Goal: Transaction & Acquisition: Purchase product/service

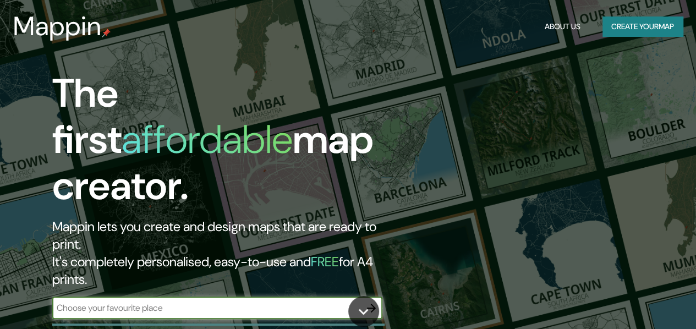
click at [159, 301] on input "text" at bounding box center [206, 307] width 308 height 13
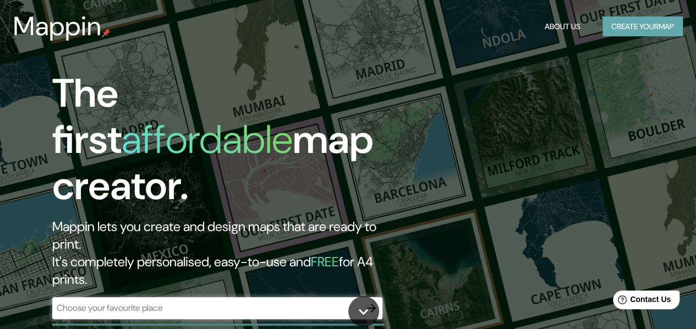
click at [638, 20] on button "Create your map" at bounding box center [642, 27] width 80 height 20
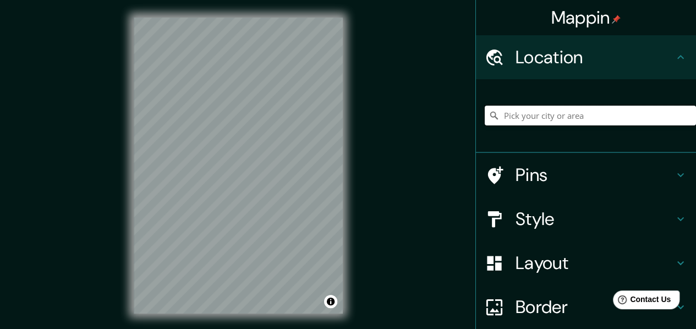
click at [539, 120] on input "Pick your city or area" at bounding box center [590, 116] width 211 height 20
click at [515, 212] on h4 "Style" at bounding box center [594, 219] width 158 height 22
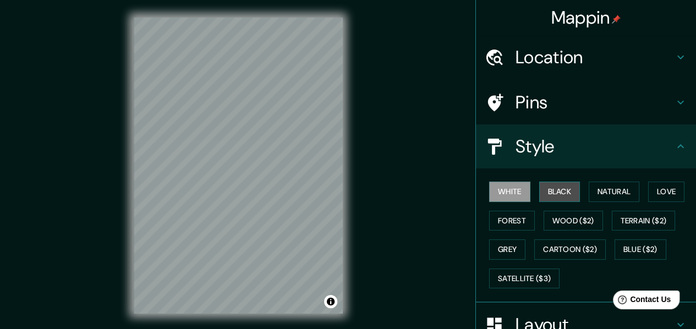
click at [545, 185] on button "Black" at bounding box center [559, 192] width 41 height 20
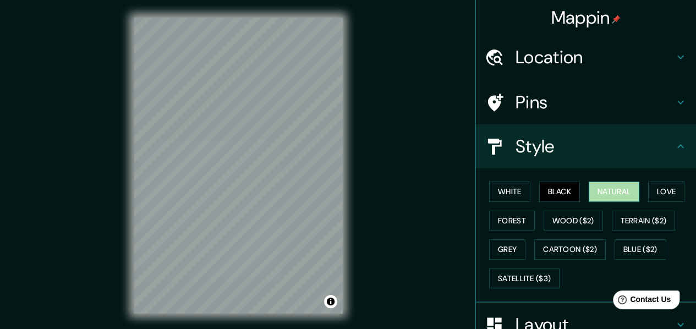
click at [604, 190] on button "Natural" at bounding box center [614, 192] width 51 height 20
click at [656, 190] on button "Love" at bounding box center [666, 192] width 36 height 20
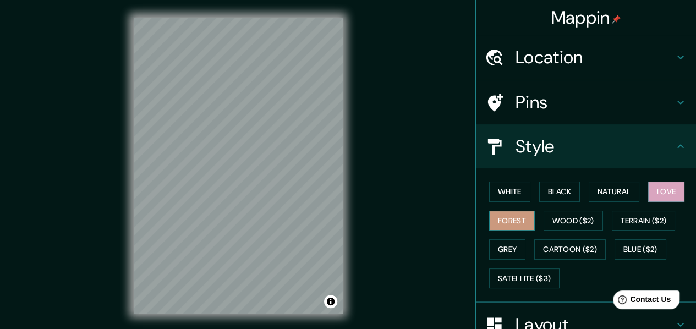
click at [502, 218] on button "Forest" at bounding box center [512, 221] width 46 height 20
click at [506, 251] on button "Grey" at bounding box center [507, 249] width 36 height 20
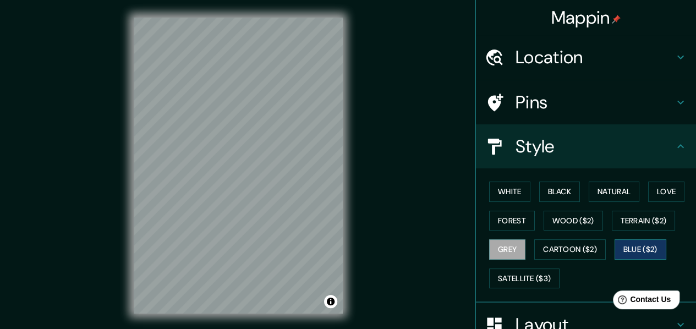
click at [625, 246] on button "Blue ($2)" at bounding box center [640, 249] width 52 height 20
click at [550, 194] on button "Black" at bounding box center [559, 192] width 41 height 20
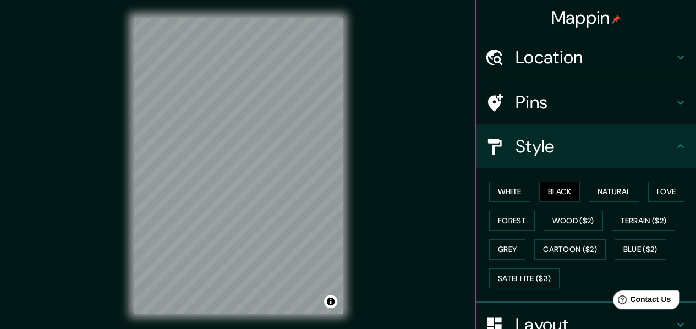
click at [504, 109] on div at bounding box center [500, 102] width 31 height 19
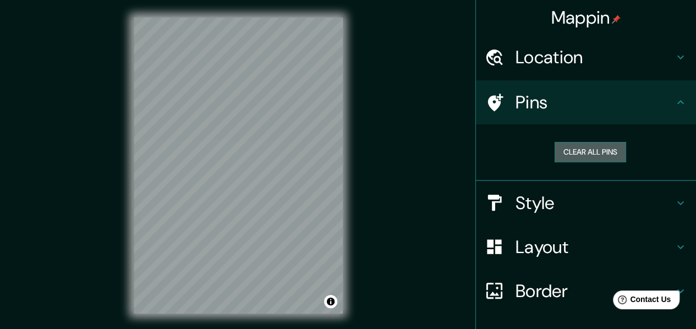
click at [560, 152] on button "Clear all pins" at bounding box center [590, 152] width 72 height 20
click at [589, 56] on h4 "Location" at bounding box center [594, 57] width 158 height 22
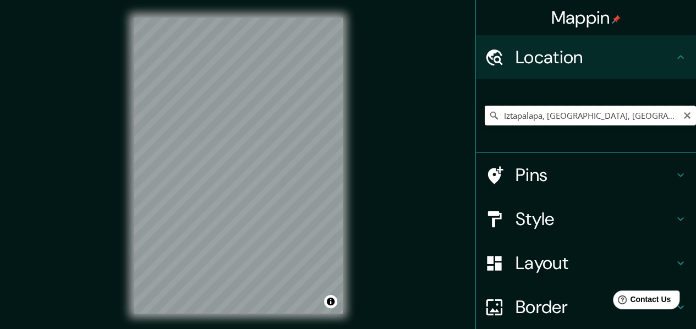
click at [652, 112] on input "Iztapalapa, [GEOGRAPHIC_DATA], [GEOGRAPHIC_DATA]" at bounding box center [590, 116] width 211 height 20
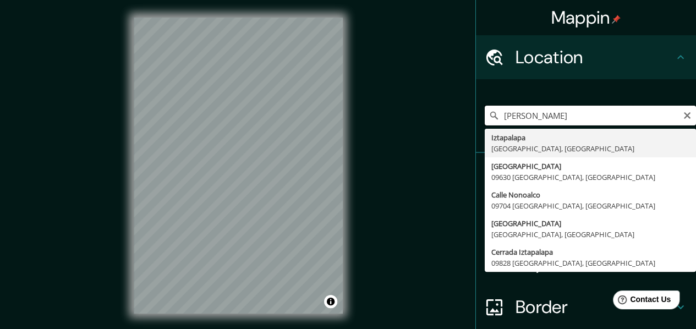
type input "I"
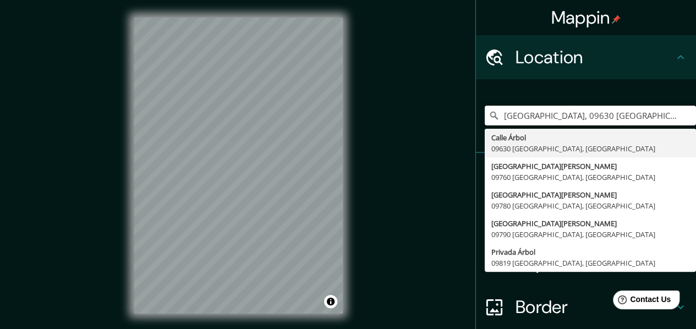
type input "[GEOGRAPHIC_DATA], 09630 [GEOGRAPHIC_DATA], [GEOGRAPHIC_DATA]"
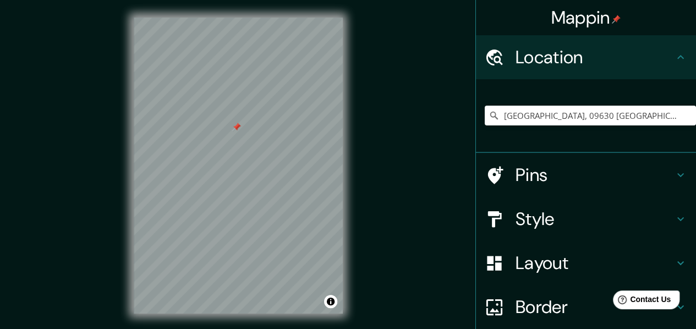
click at [518, 179] on h4 "Pins" at bounding box center [594, 175] width 158 height 22
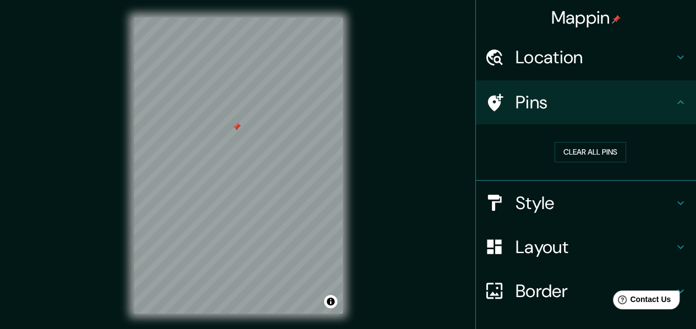
click at [517, 194] on h4 "Style" at bounding box center [594, 203] width 158 height 22
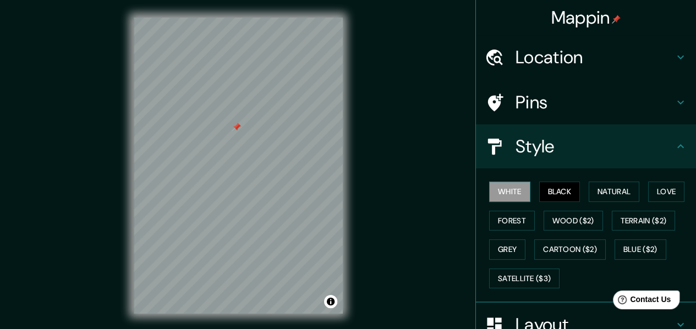
click at [507, 192] on button "White" at bounding box center [509, 192] width 41 height 20
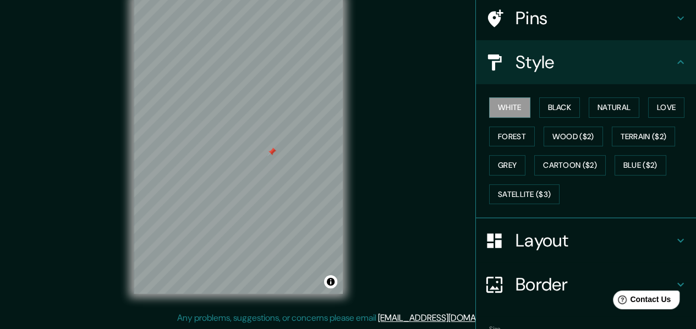
click at [520, 236] on h4 "Layout" at bounding box center [594, 240] width 158 height 22
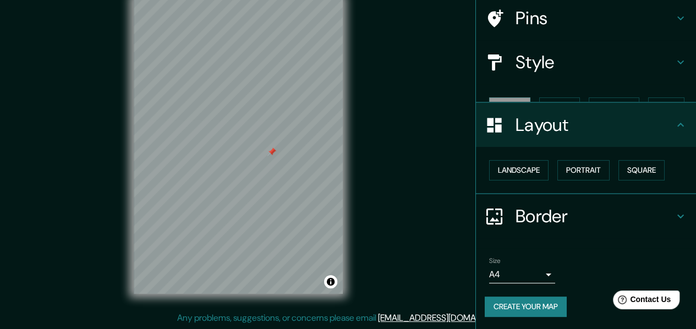
scroll to position [66, 0]
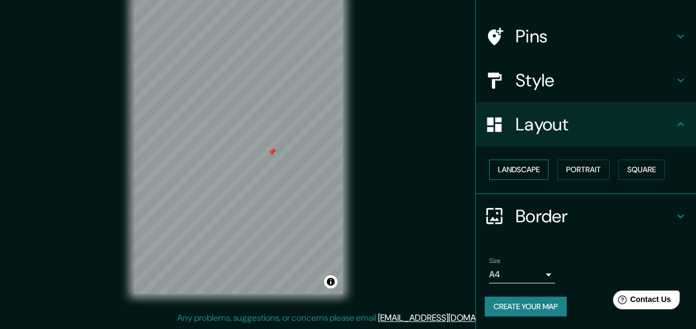
click at [507, 173] on button "Landscape" at bounding box center [518, 170] width 59 height 20
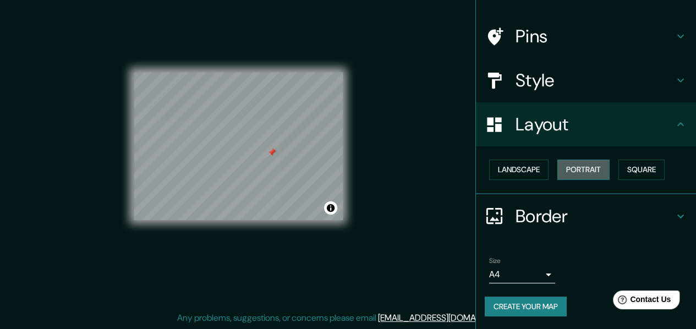
click at [569, 161] on button "Portrait" at bounding box center [583, 170] width 52 height 20
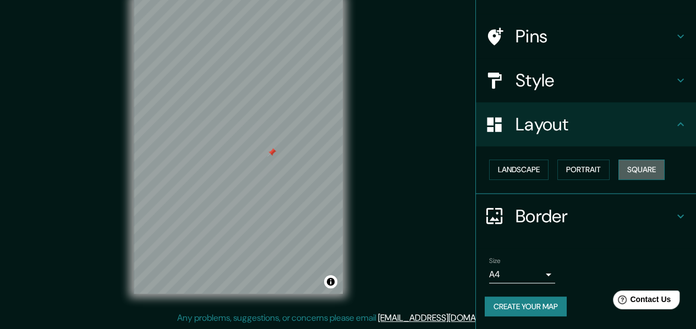
click at [624, 167] on button "Square" at bounding box center [641, 170] width 46 height 20
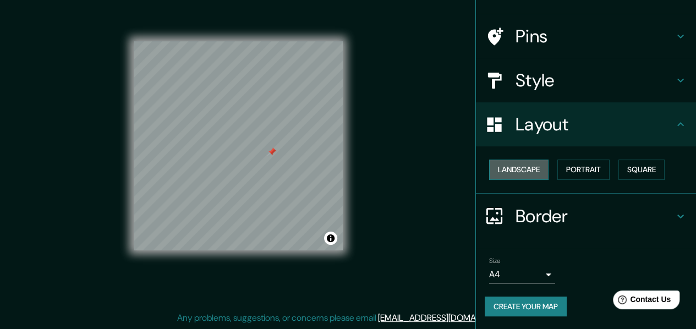
click at [518, 169] on button "Landscape" at bounding box center [518, 170] width 59 height 20
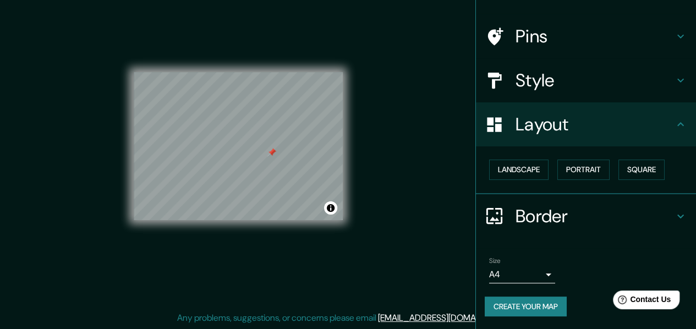
click at [515, 215] on h4 "Border" at bounding box center [594, 216] width 158 height 22
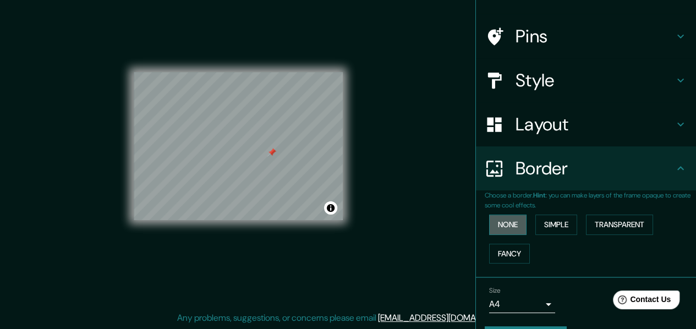
click at [507, 220] on button "None" at bounding box center [507, 225] width 37 height 20
click at [561, 227] on button "Simple" at bounding box center [556, 225] width 42 height 20
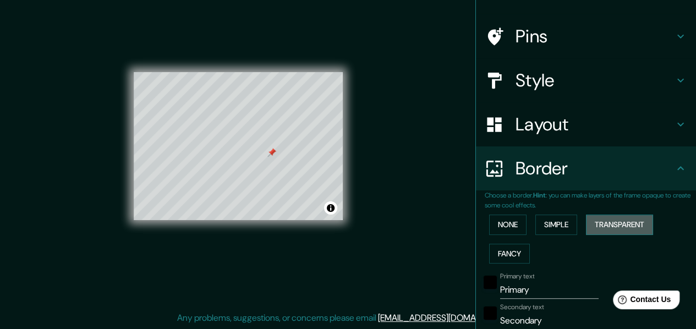
click at [620, 226] on button "Transparent" at bounding box center [619, 225] width 67 height 20
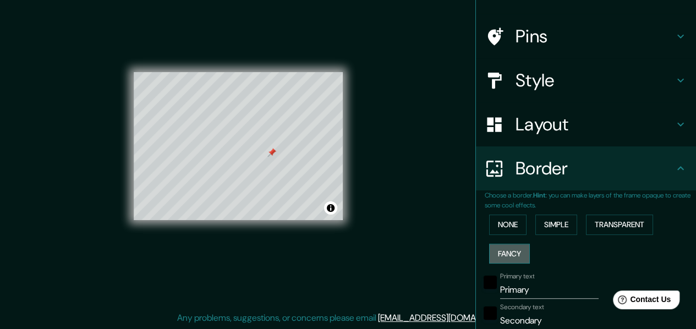
click at [504, 247] on button "Fancy" at bounding box center [509, 254] width 41 height 20
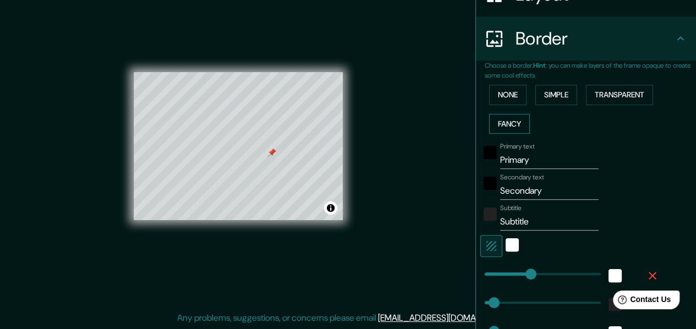
scroll to position [353, 0]
